Goal: Navigation & Orientation: Find specific page/section

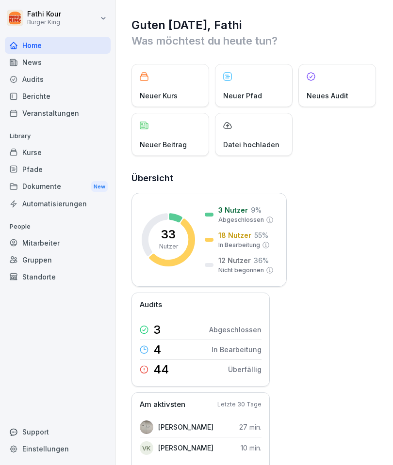
click at [35, 93] on div "Berichte" at bounding box center [58, 96] width 106 height 17
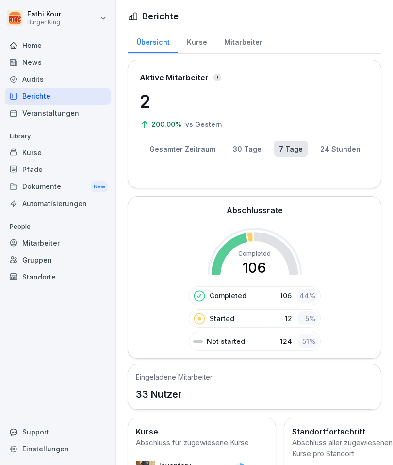
click at [29, 61] on div "News" at bounding box center [58, 62] width 106 height 17
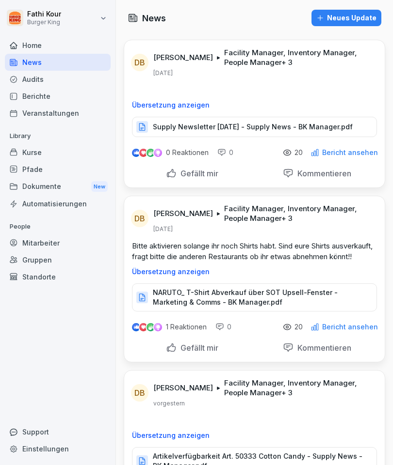
click at [273, 307] on p "NARUTO_ T-Shirt Abverkauf über SOT Upsell-Fenster - Marketing & Comms - BK Mana…" at bounding box center [260, 297] width 214 height 19
click at [289, 132] on p "Supply Newsletter [DATE] - Supply News - BK Manager.pdf" at bounding box center [253, 127] width 200 height 10
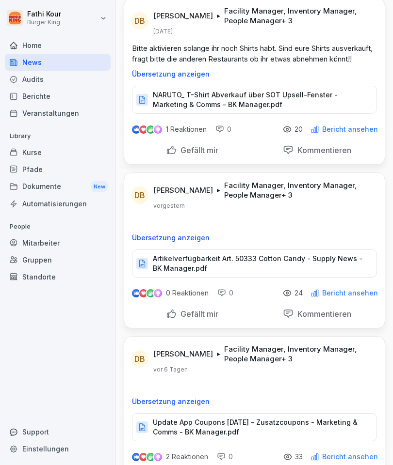
scroll to position [219, 0]
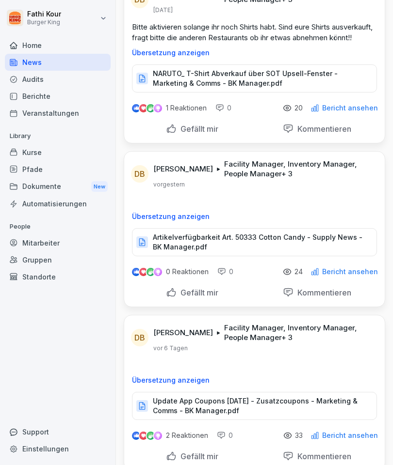
click at [254, 252] on p "Artikelverfügbarkeit Art. 50333 Cotton Candy - Supply News - BK Manager.pdf" at bounding box center [260, 242] width 214 height 19
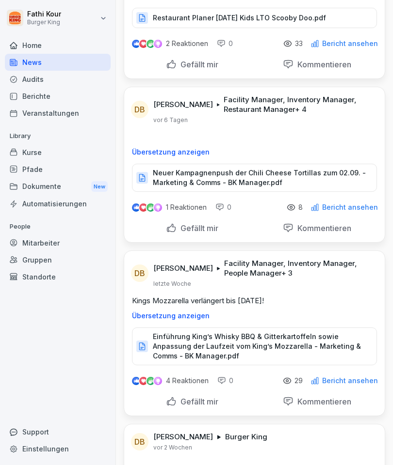
scroll to position [768, 0]
click at [60, 180] on div "Dokumente New" at bounding box center [58, 187] width 106 height 18
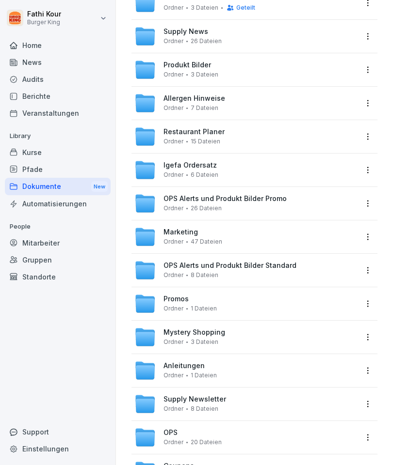
scroll to position [111, 0]
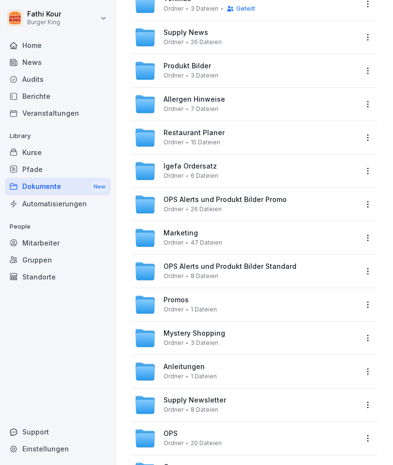
click at [170, 367] on span "Anleitungen" at bounding box center [183, 367] width 41 height 8
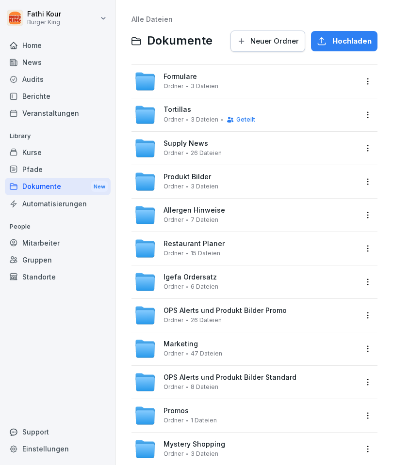
click at [36, 238] on div "Mitarbeiter" at bounding box center [58, 243] width 106 height 17
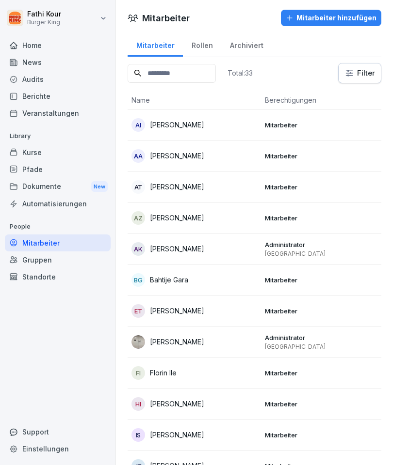
click at [38, 181] on div "Dokumente New" at bounding box center [58, 187] width 106 height 18
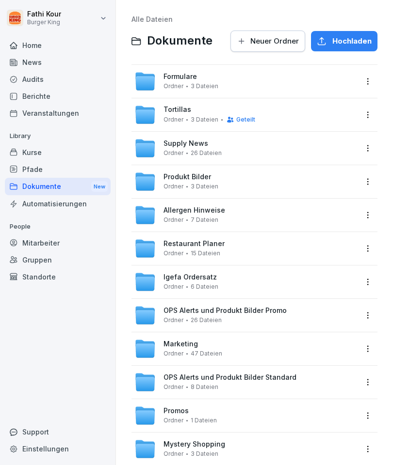
click at [170, 77] on span "Formulare" at bounding box center [179, 77] width 33 height 8
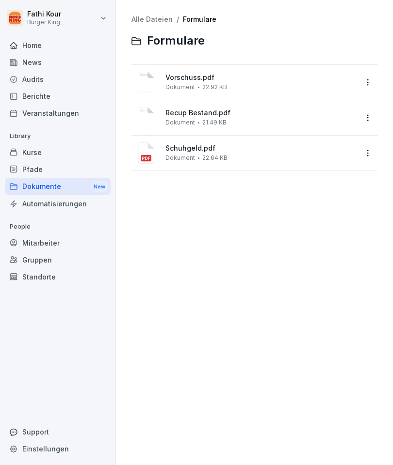
click at [46, 185] on div "Dokumente New" at bounding box center [58, 187] width 106 height 18
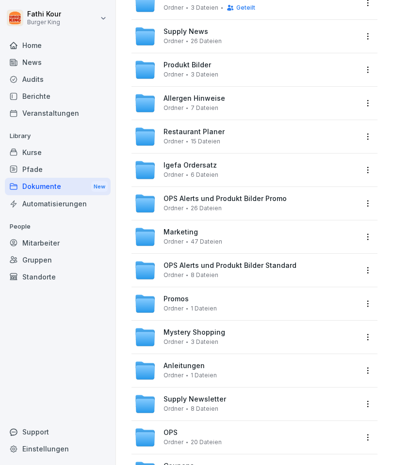
scroll to position [111, 0]
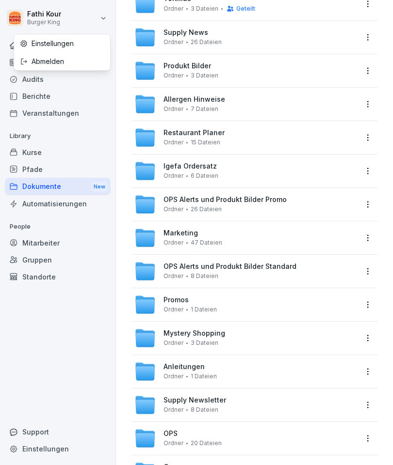
click at [57, 32] on html "[PERSON_NAME] Burger King Home News Audits Berichte Veranstaltungen Library Kur…" at bounding box center [196, 232] width 393 height 465
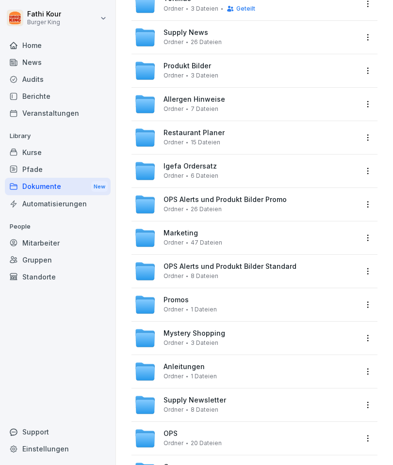
click at [30, 41] on div "Home" at bounding box center [58, 45] width 106 height 17
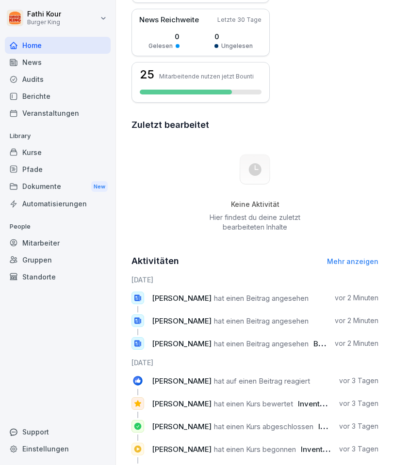
scroll to position [483, 0]
click at [31, 62] on div "News" at bounding box center [58, 62] width 106 height 17
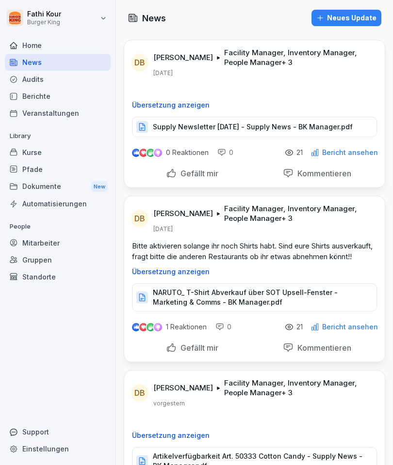
click at [33, 93] on div "Berichte" at bounding box center [58, 96] width 106 height 17
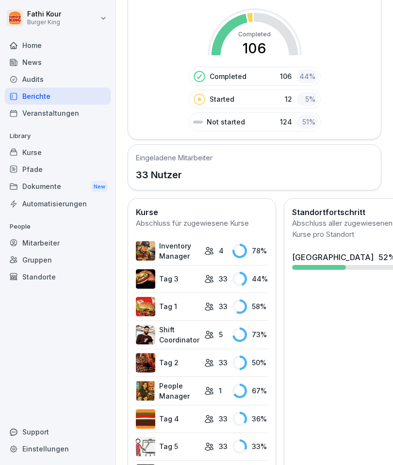
scroll to position [220, 0]
click at [154, 251] on img at bounding box center [145, 250] width 19 height 19
